Goal: Contribute content

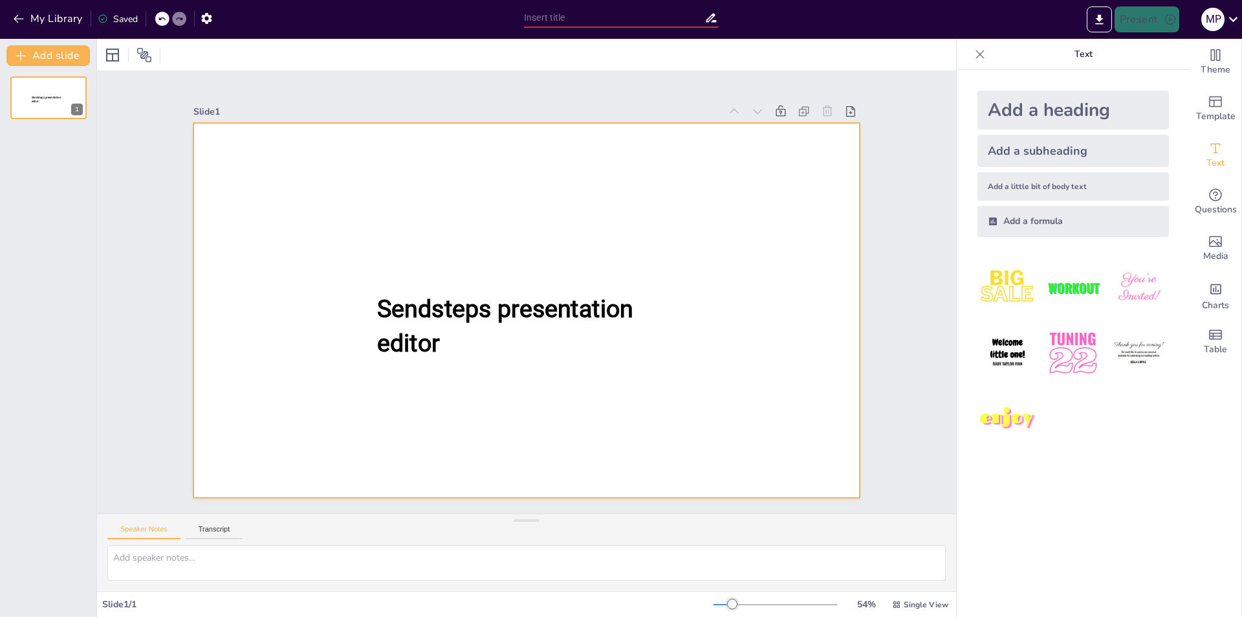
type input "New Sendsteps"
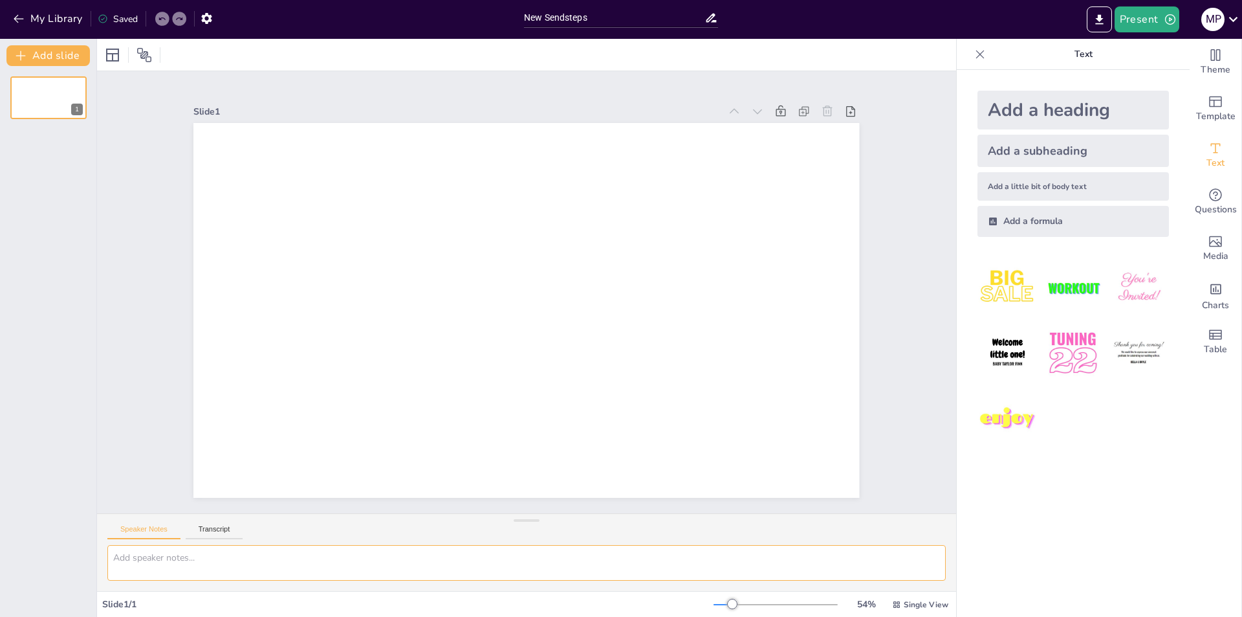
click at [229, 560] on textarea at bounding box center [526, 563] width 839 height 36
click at [15, 23] on icon "button" at bounding box center [18, 18] width 13 height 13
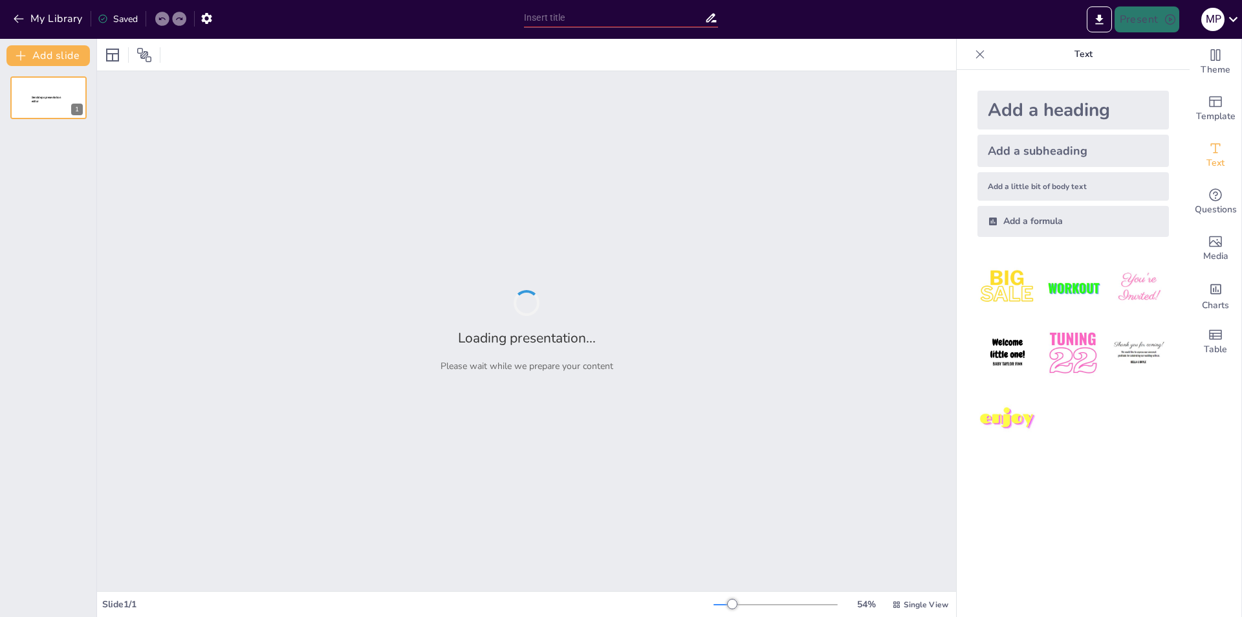
type input "Інтернет: [PERSON_NAME], меми та небезпеки ховаються!"
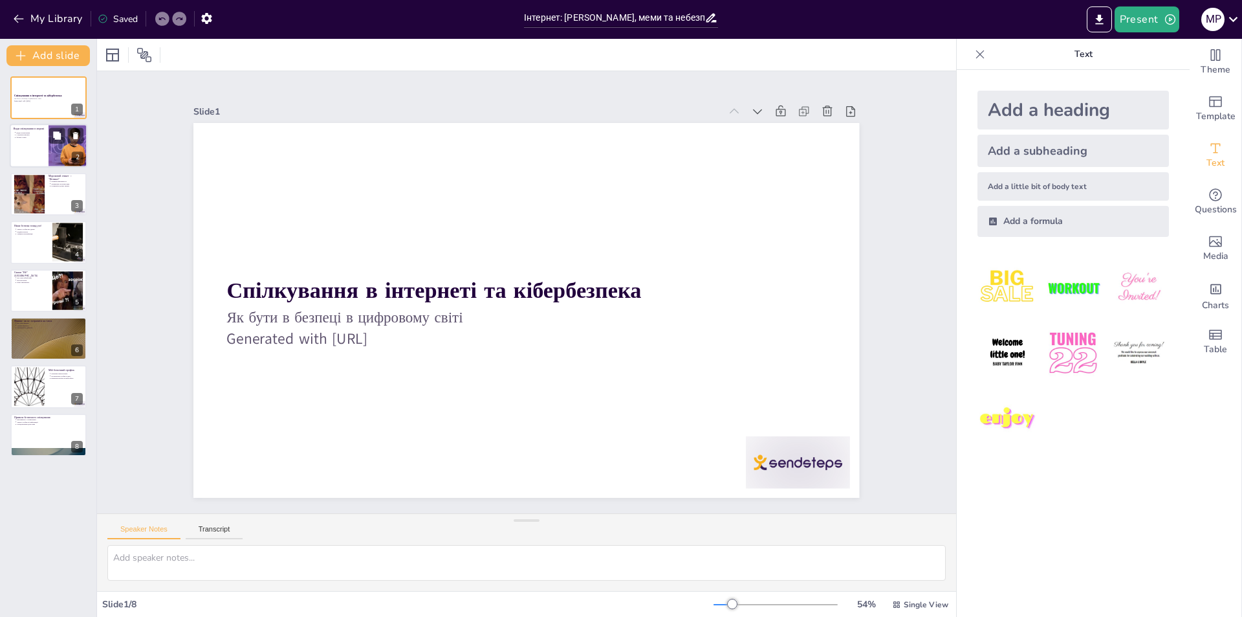
click at [52, 151] on div at bounding box center [67, 146] width 56 height 44
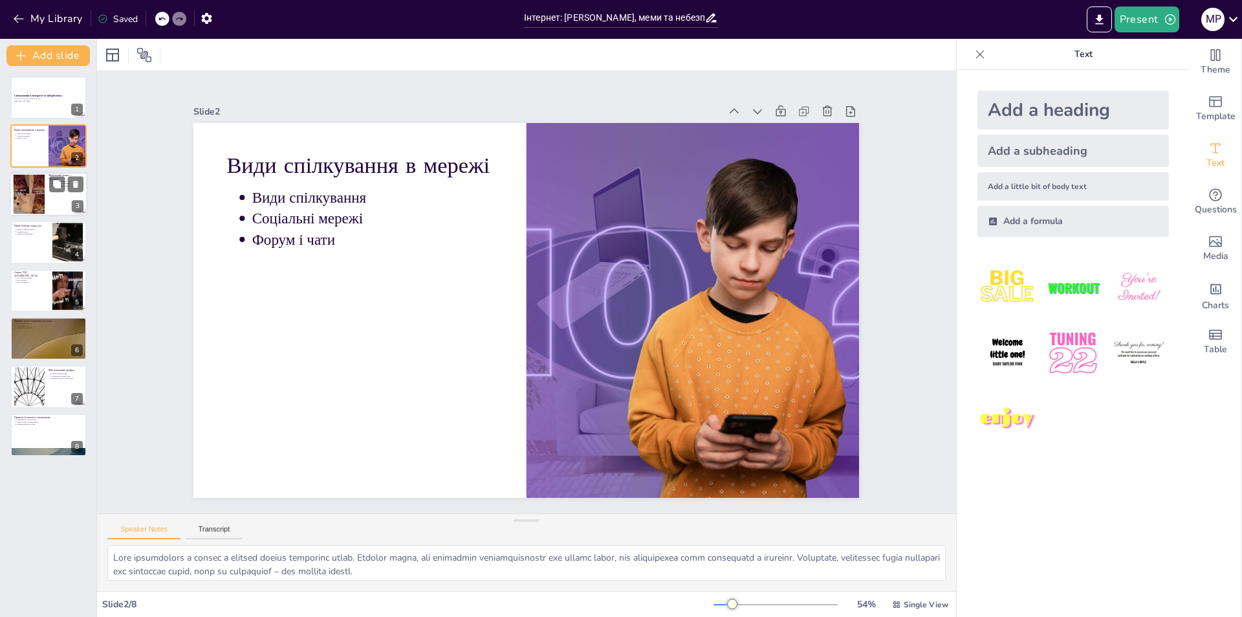
click at [29, 199] on div at bounding box center [29, 193] width 55 height 39
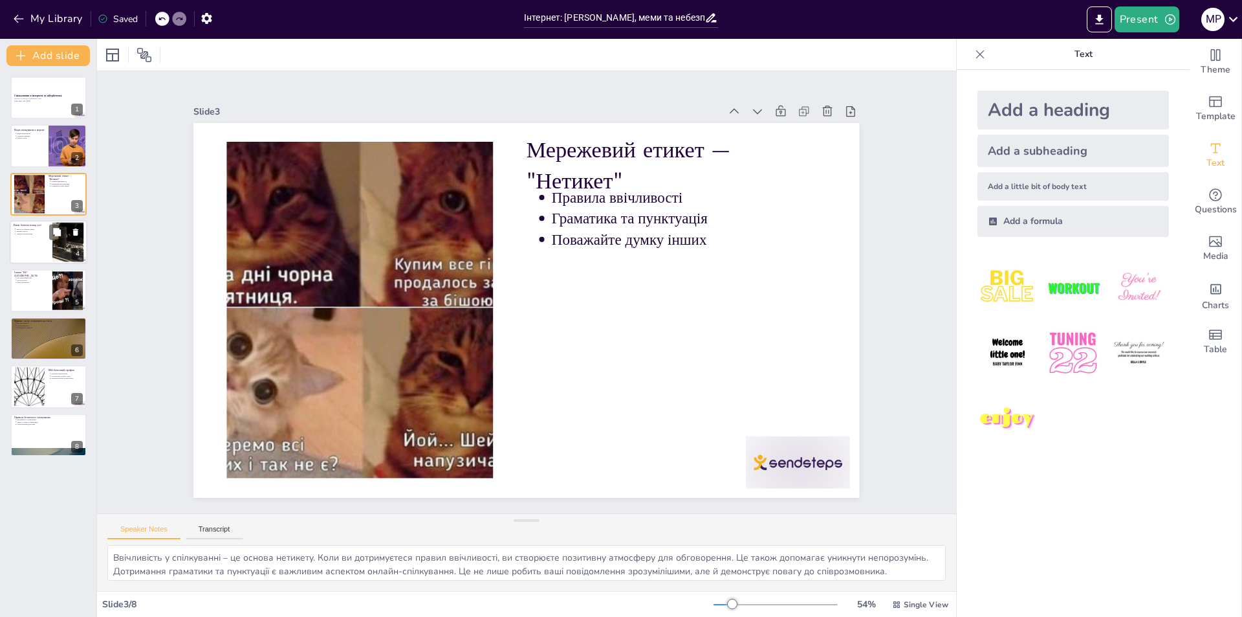
click at [33, 247] on div at bounding box center [49, 242] width 78 height 44
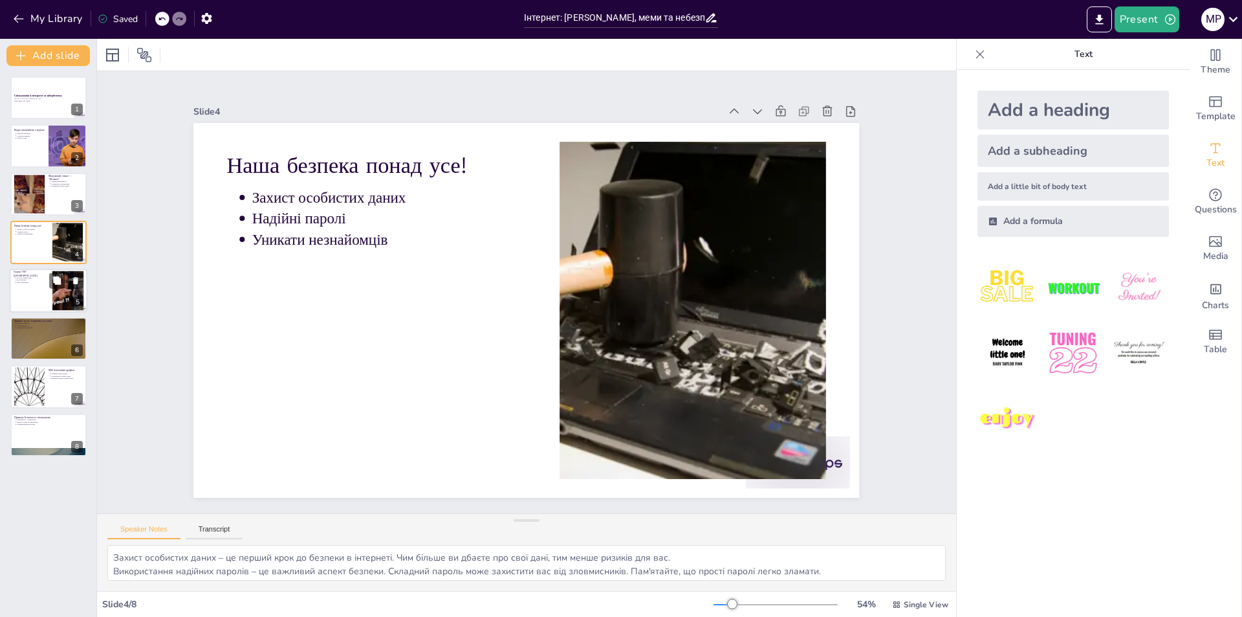
click at [50, 298] on div at bounding box center [49, 291] width 78 height 44
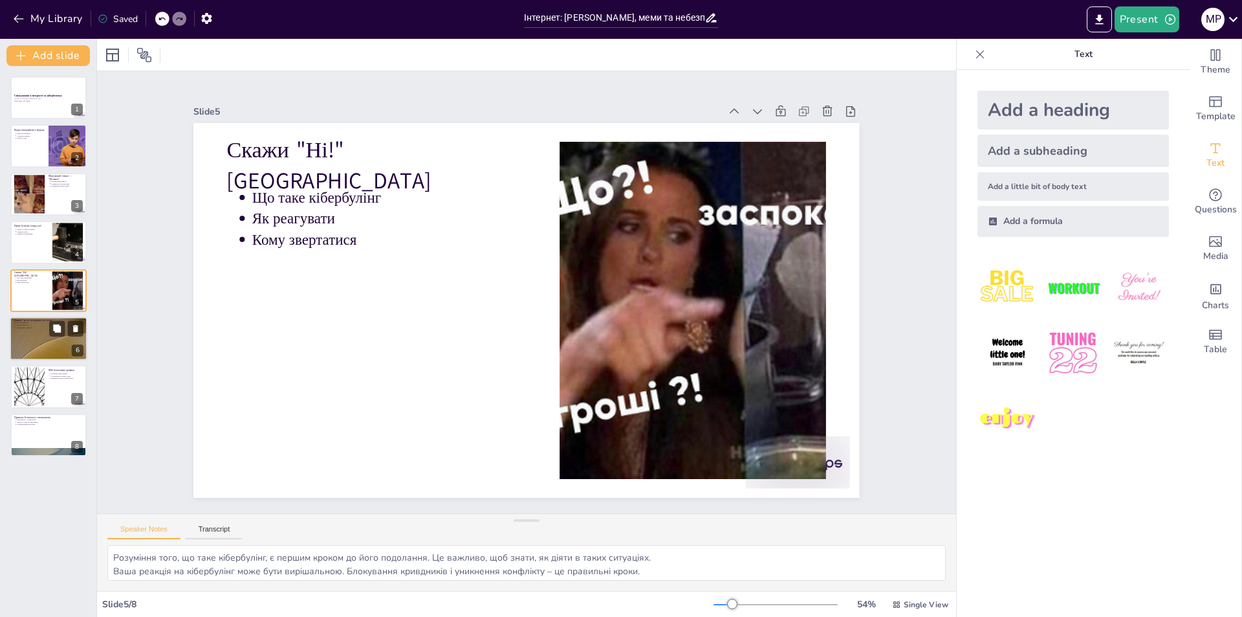
click at [43, 343] on div at bounding box center [49, 338] width 78 height 44
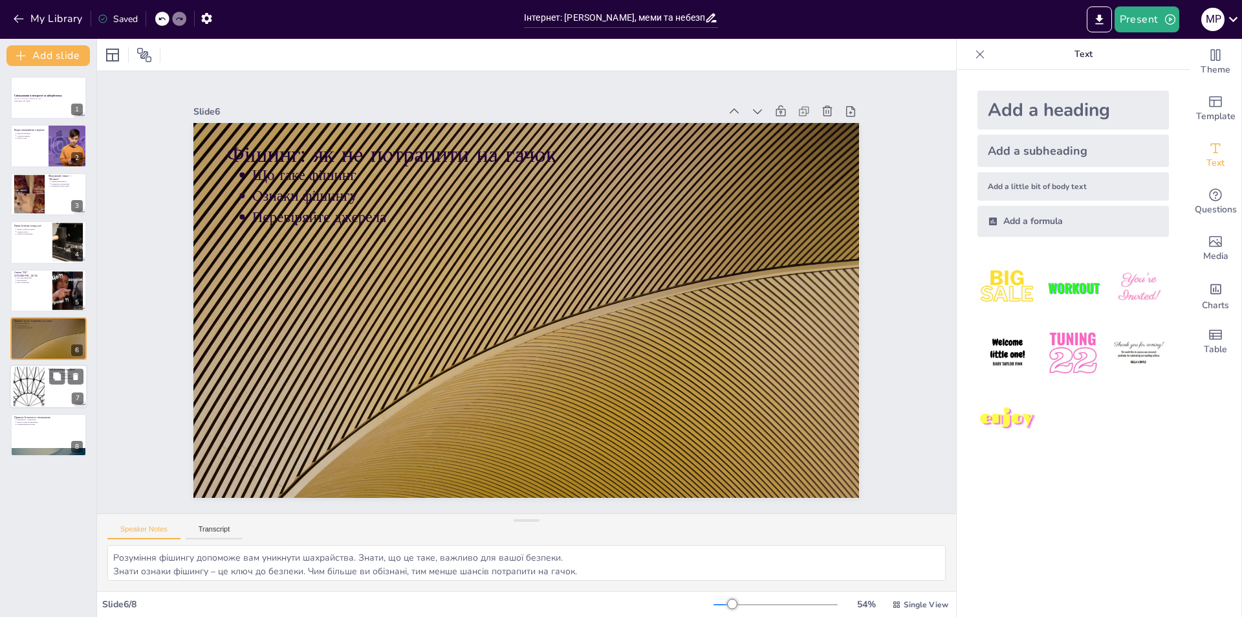
click at [57, 388] on div at bounding box center [49, 387] width 78 height 44
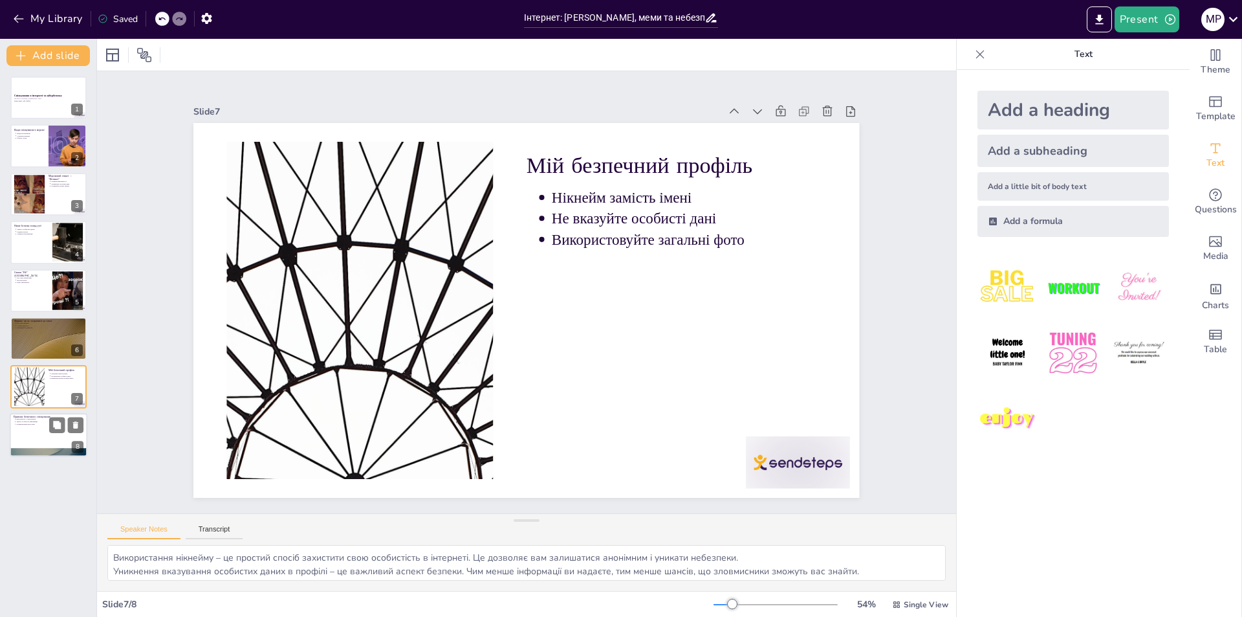
click at [52, 433] on div at bounding box center [49, 435] width 78 height 44
type textarea "Ввічливість – це основа будь-якого спілкування. Це допомагає створити позитивну…"
